Goal: Information Seeking & Learning: Learn about a topic

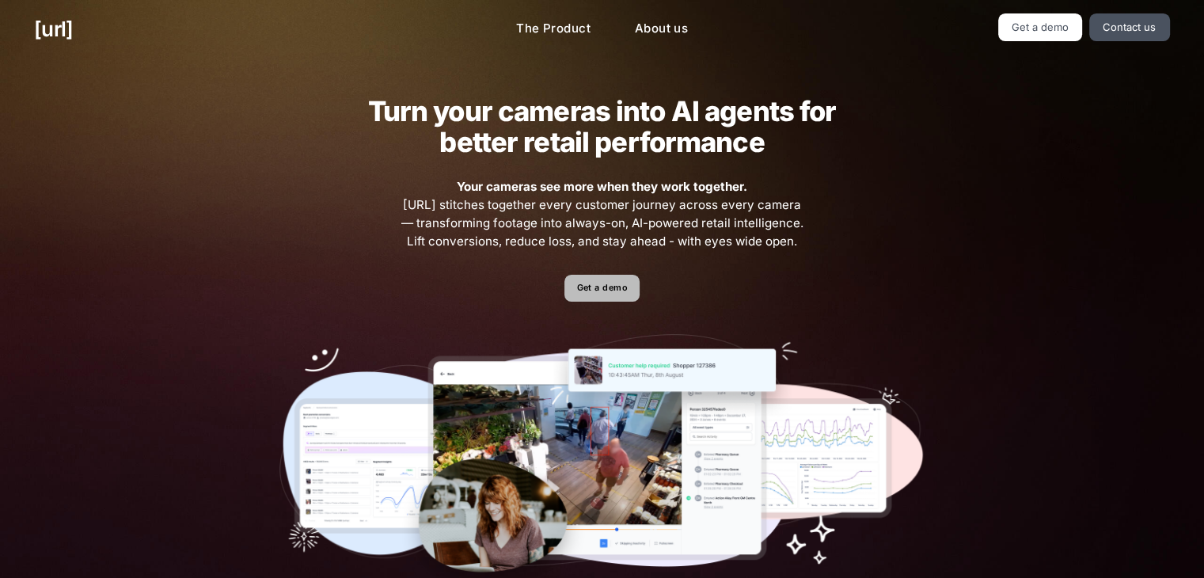
click at [595, 297] on link "Get a demo" at bounding box center [602, 289] width 75 height 28
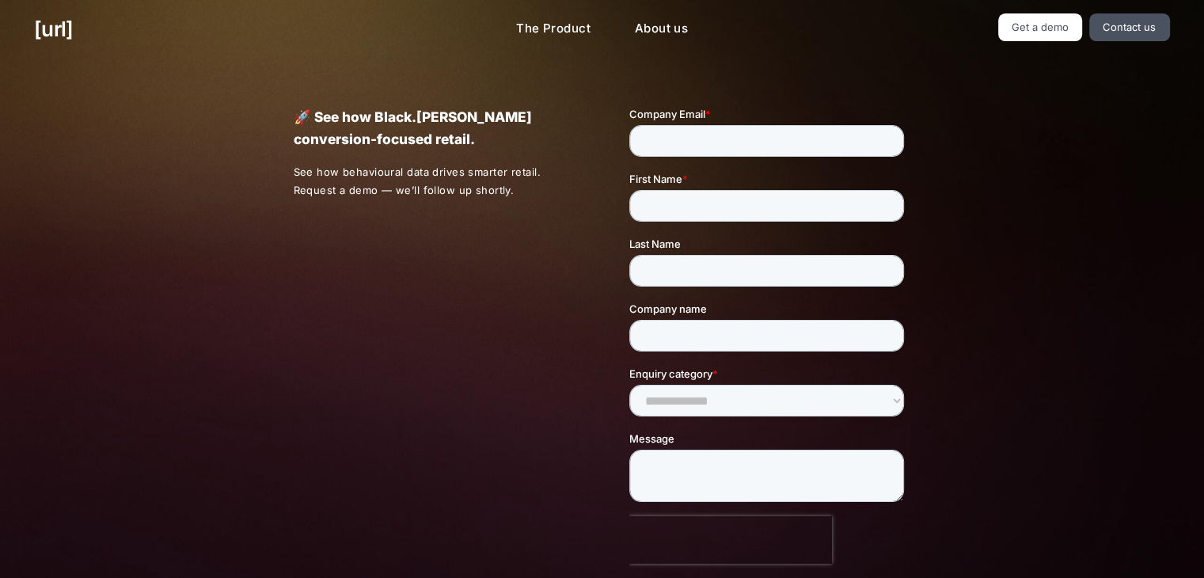
scroll to position [387, 0]
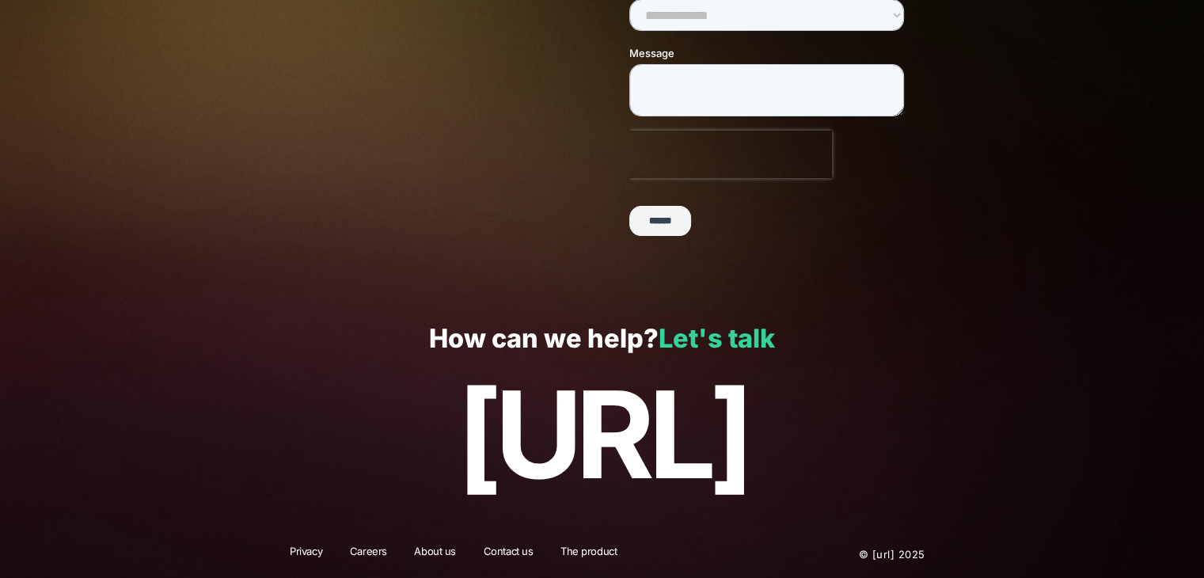
click at [746, 348] on link "Let's talk" at bounding box center [717, 338] width 116 height 31
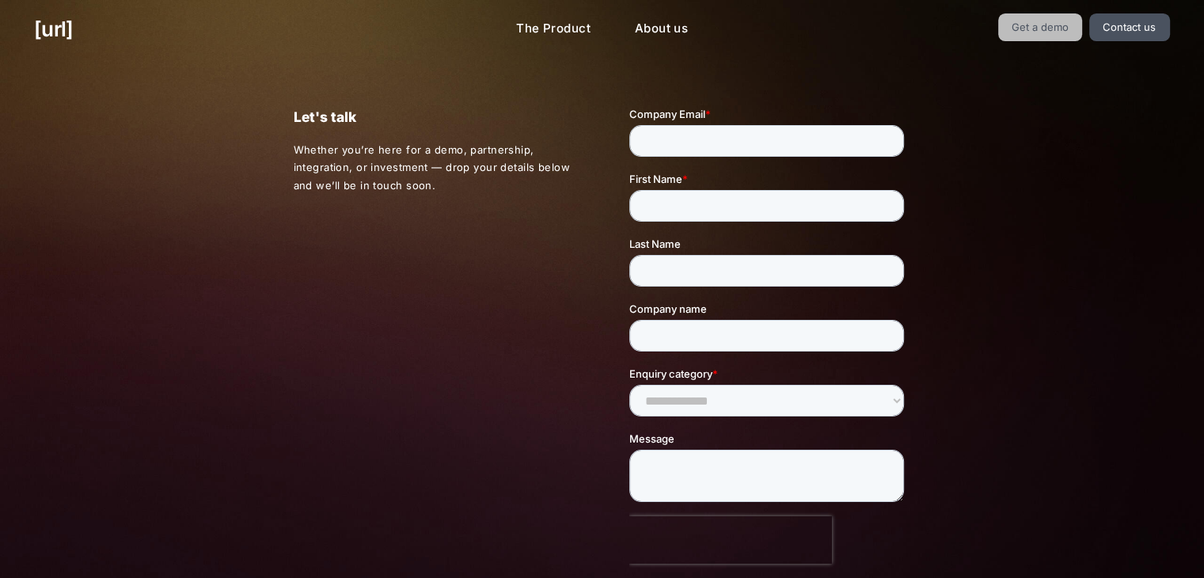
click at [1040, 23] on link "Get a demo" at bounding box center [1041, 27] width 85 height 28
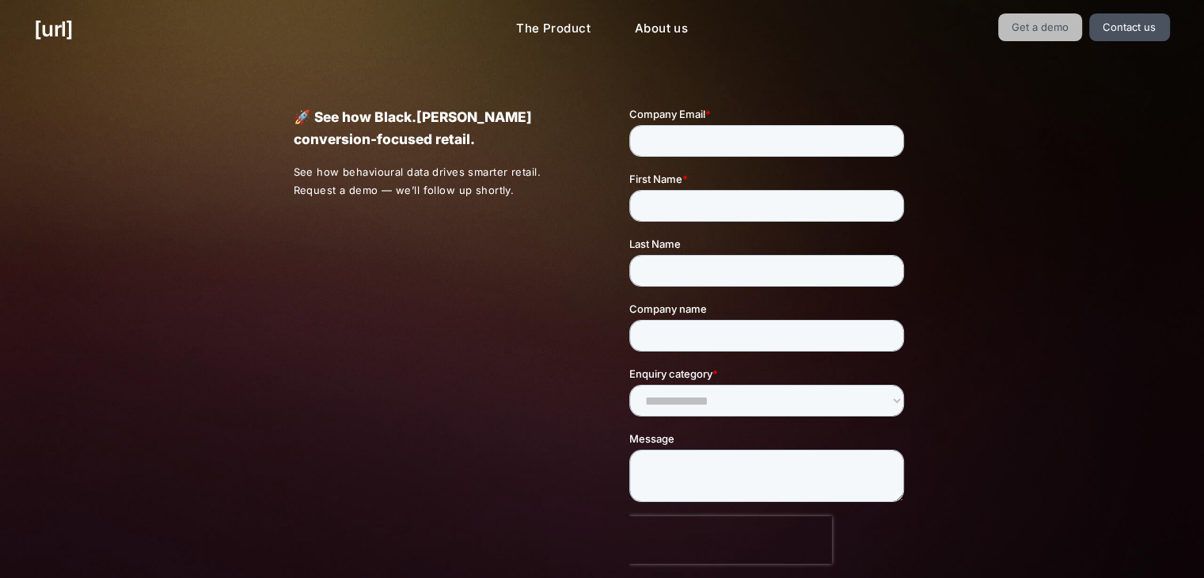
click at [1040, 23] on link "Get a demo" at bounding box center [1041, 27] width 85 height 28
